Goal: Check status: Check status

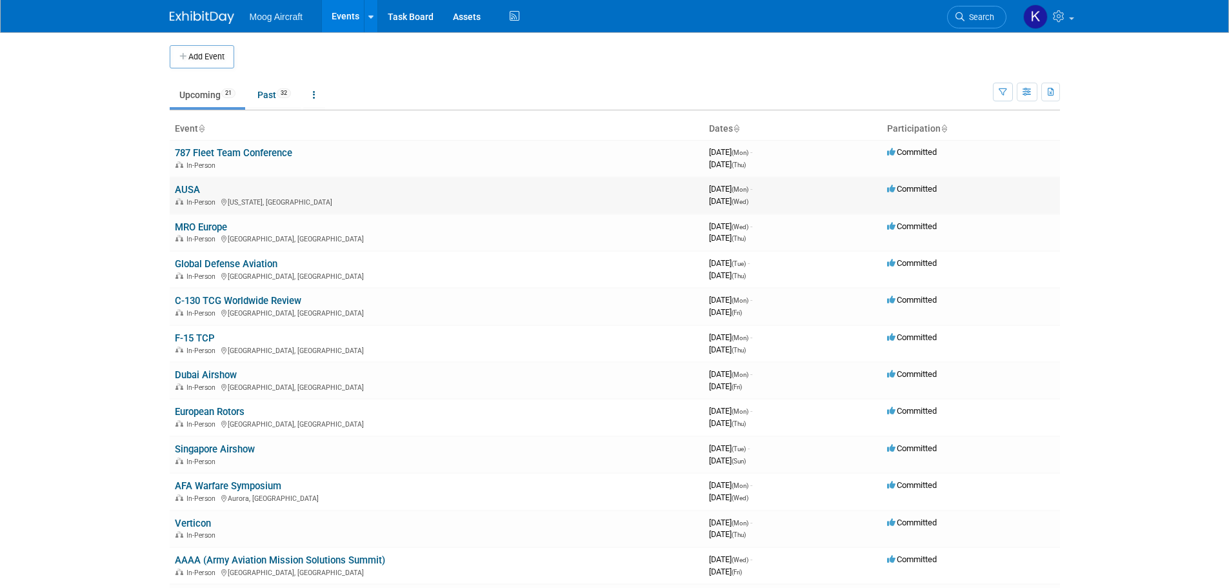
click at [195, 189] on link "AUSA" at bounding box center [187, 190] width 25 height 12
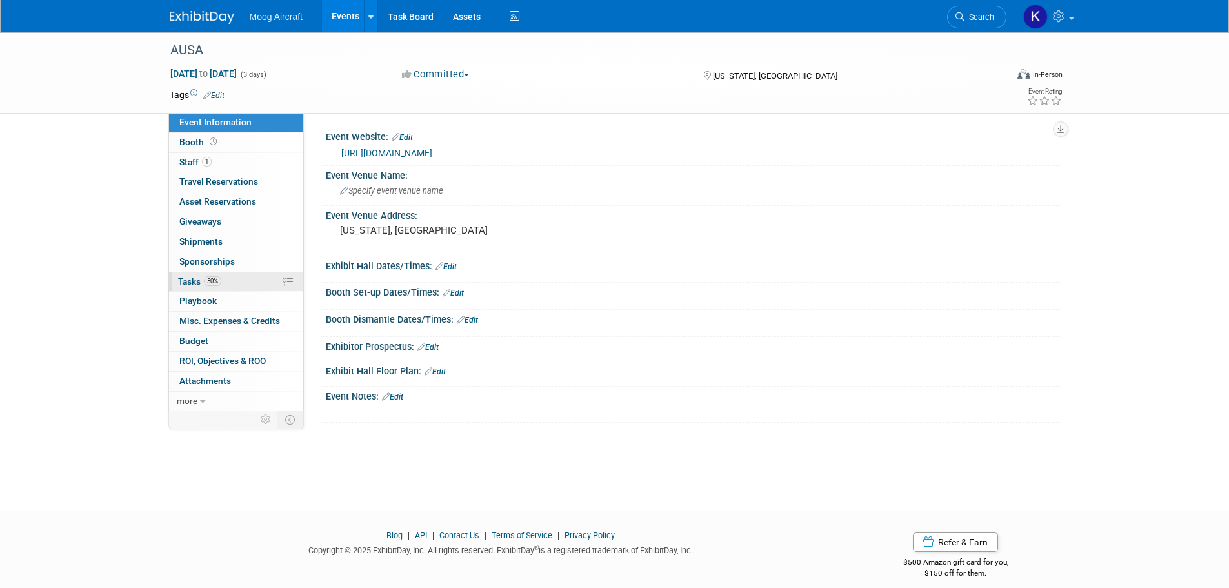
click at [190, 283] on span "Tasks 50%" at bounding box center [199, 281] width 43 height 10
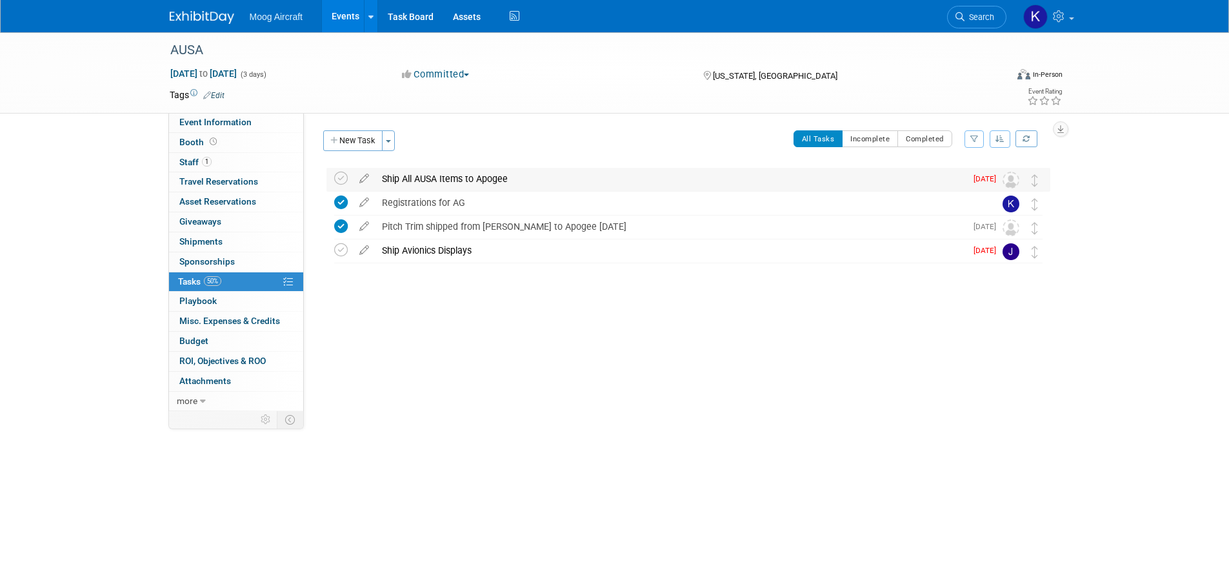
click at [470, 181] on div "Ship All AUSA Items to Apogee" at bounding box center [671, 179] width 590 height 22
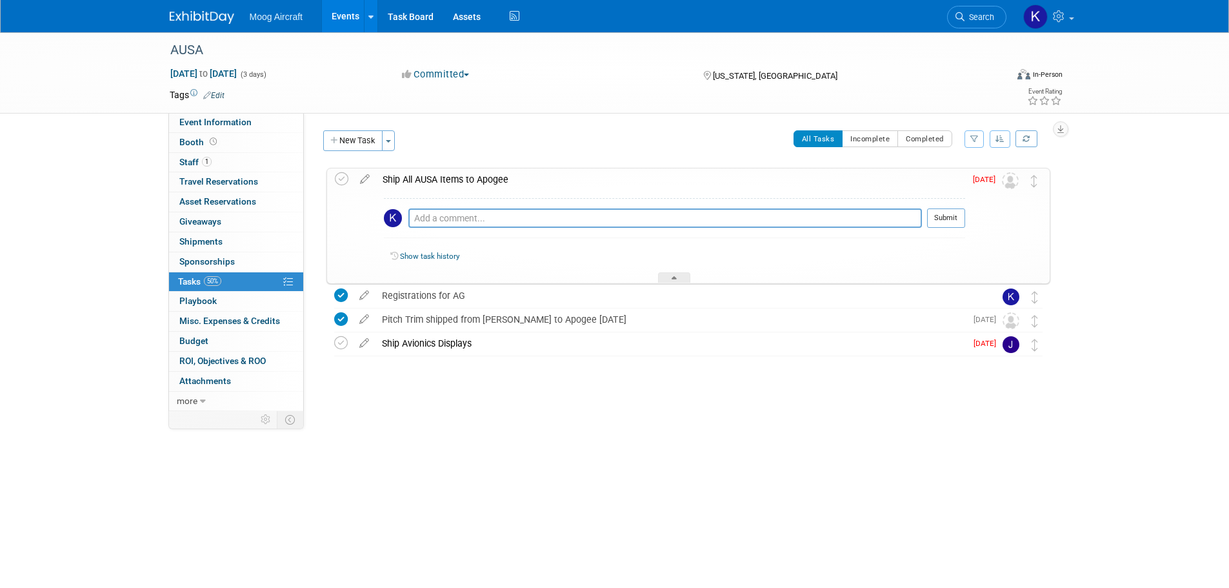
click at [470, 181] on div "Ship All AUSA Items to Apogee" at bounding box center [670, 179] width 589 height 22
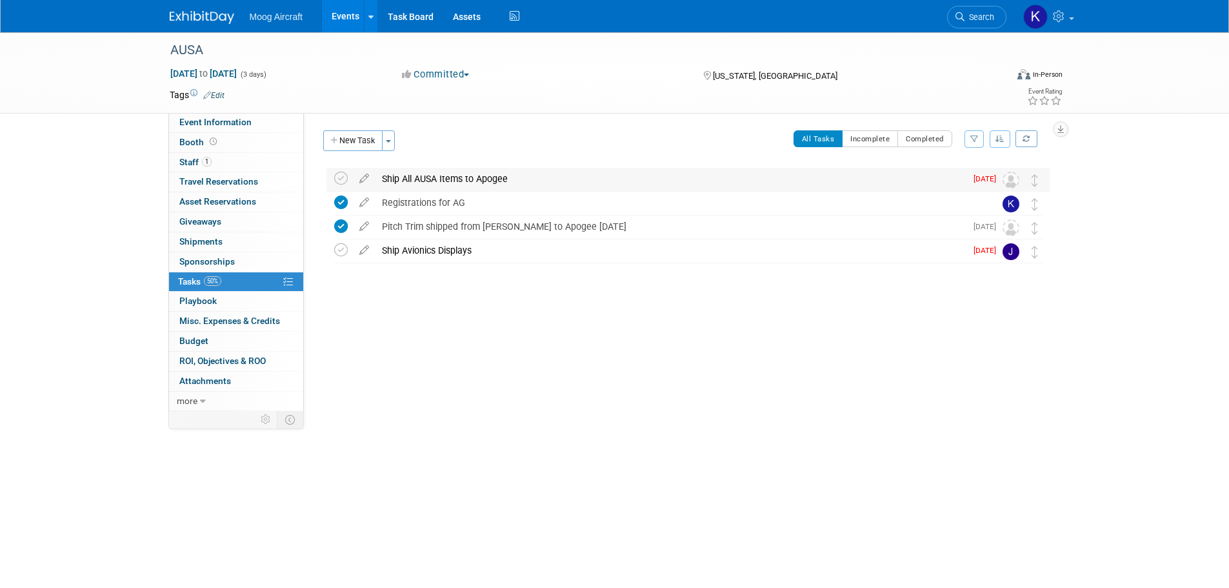
click at [450, 174] on div "Ship All AUSA Items to Apogee" at bounding box center [671, 179] width 590 height 22
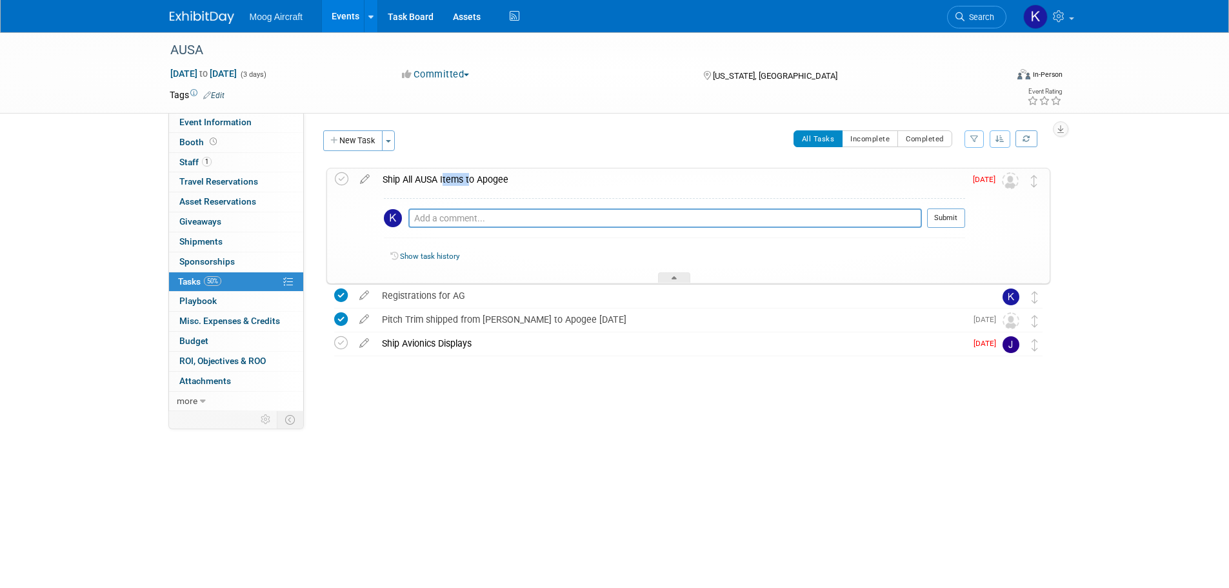
click at [449, 174] on div "Ship All AUSA Items to Apogee" at bounding box center [670, 179] width 589 height 22
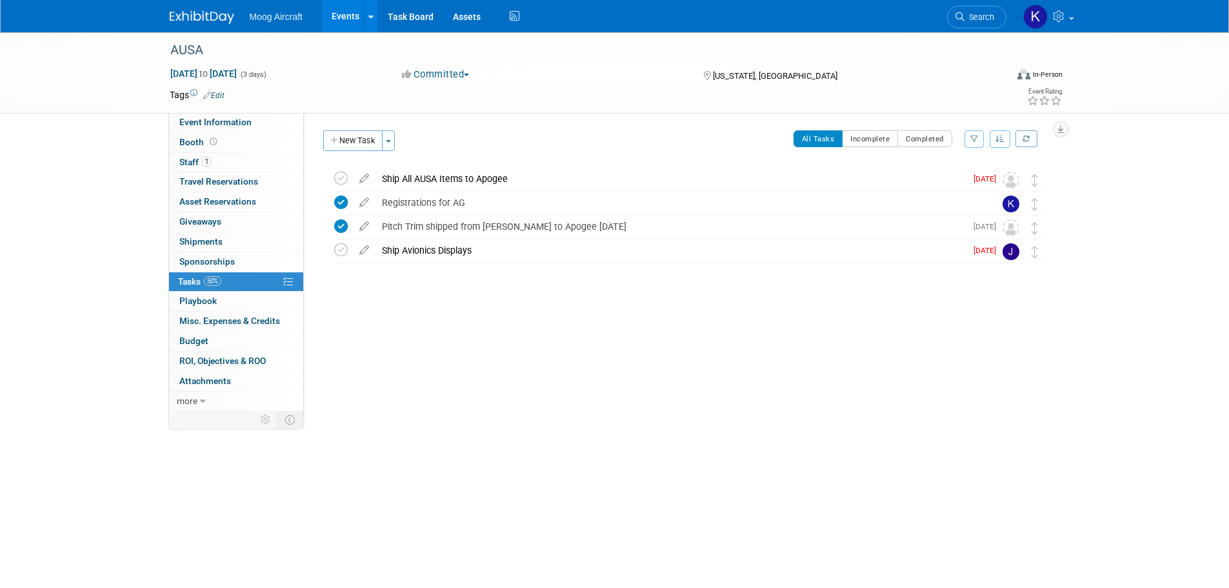
click at [403, 268] on div at bounding box center [685, 276] width 730 height 26
click at [201, 24] on img at bounding box center [202, 17] width 65 height 13
